Goal: Task Accomplishment & Management: Manage account settings

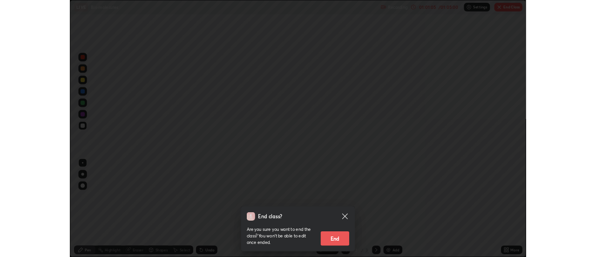
scroll to position [335, 596]
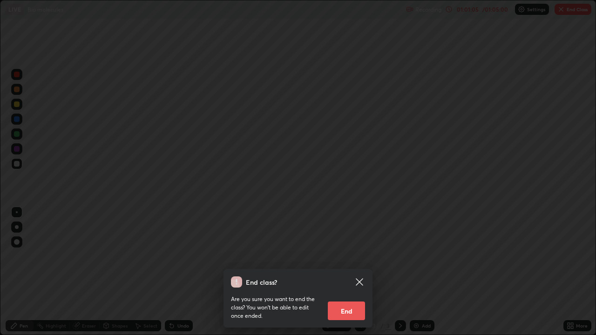
click at [347, 319] on button "End" at bounding box center [346, 311] width 37 height 19
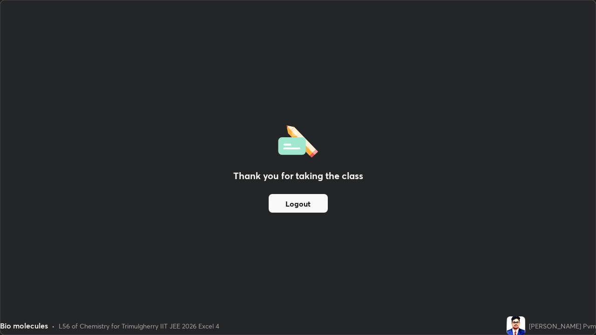
click at [313, 201] on button "Logout" at bounding box center [298, 203] width 59 height 19
click at [289, 202] on button "Logout" at bounding box center [298, 203] width 59 height 19
click at [293, 202] on button "Logout" at bounding box center [298, 203] width 59 height 19
click at [292, 199] on button "Logout" at bounding box center [298, 203] width 59 height 19
click at [304, 207] on button "Logout" at bounding box center [298, 203] width 59 height 19
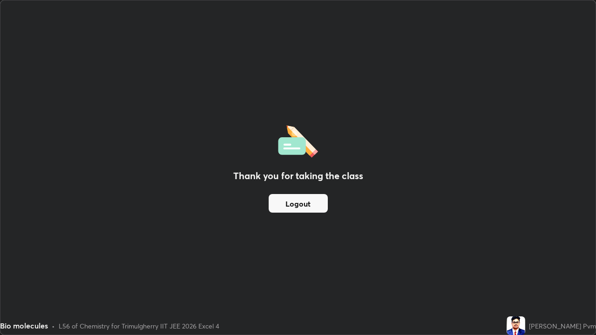
click at [286, 203] on button "Logout" at bounding box center [298, 203] width 59 height 19
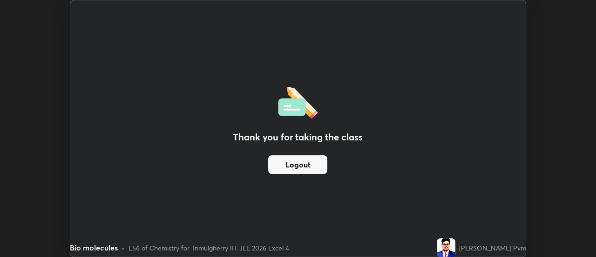
scroll to position [46314, 45975]
click at [312, 159] on button "Logout" at bounding box center [297, 164] width 59 height 19
click at [314, 167] on button "Logout" at bounding box center [297, 164] width 59 height 19
click at [316, 164] on button "Logout" at bounding box center [297, 164] width 59 height 19
